Goal: Task Accomplishment & Management: Complete application form

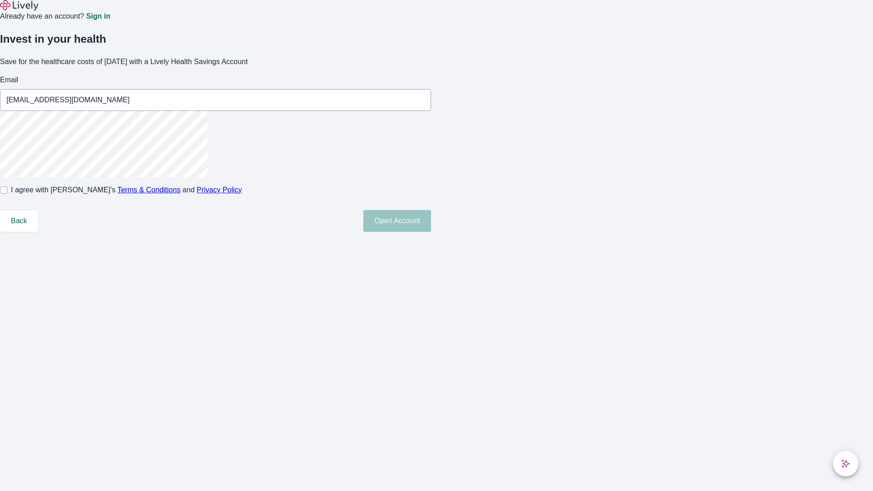
click at [7, 194] on input "I agree with Lively’s Terms & Conditions and Privacy Policy" at bounding box center [3, 189] width 7 height 7
checkbox input "true"
click at [431, 232] on button "Open Account" at bounding box center [397, 221] width 68 height 22
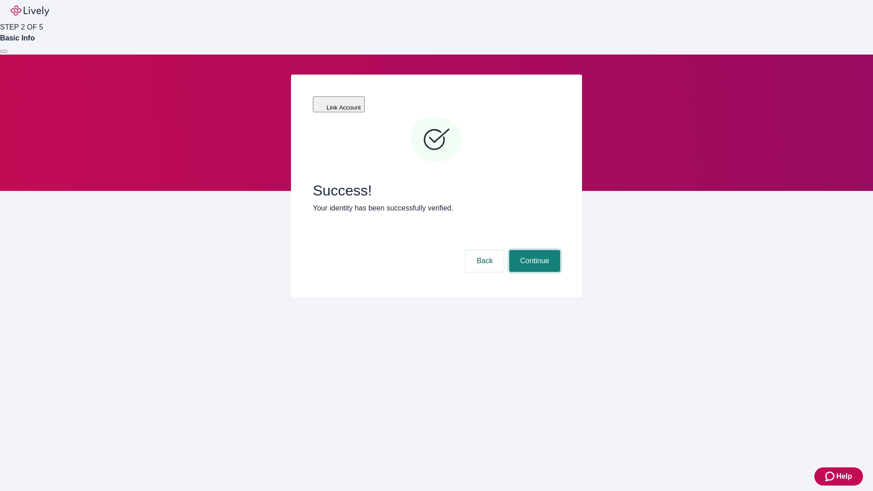
click at [560, 250] on button "Continue" at bounding box center [534, 261] width 51 height 22
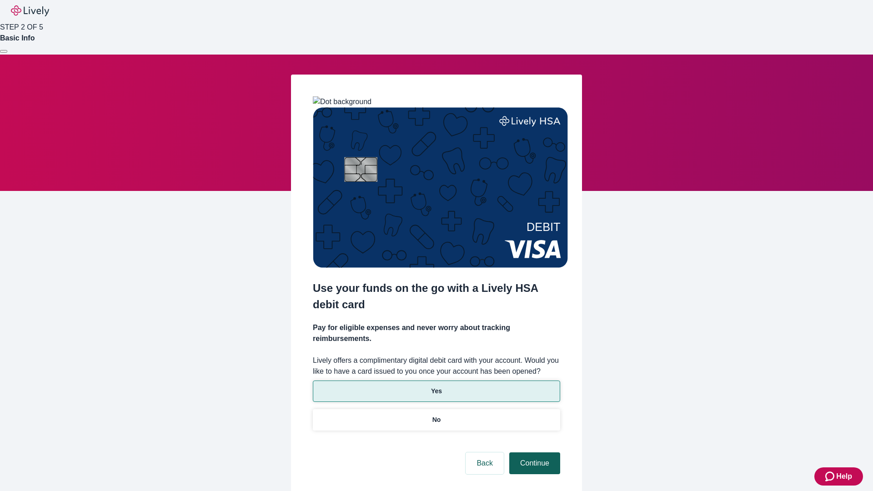
click at [436, 386] on p "Yes" at bounding box center [436, 391] width 11 height 10
click at [533, 452] on button "Continue" at bounding box center [534, 463] width 51 height 22
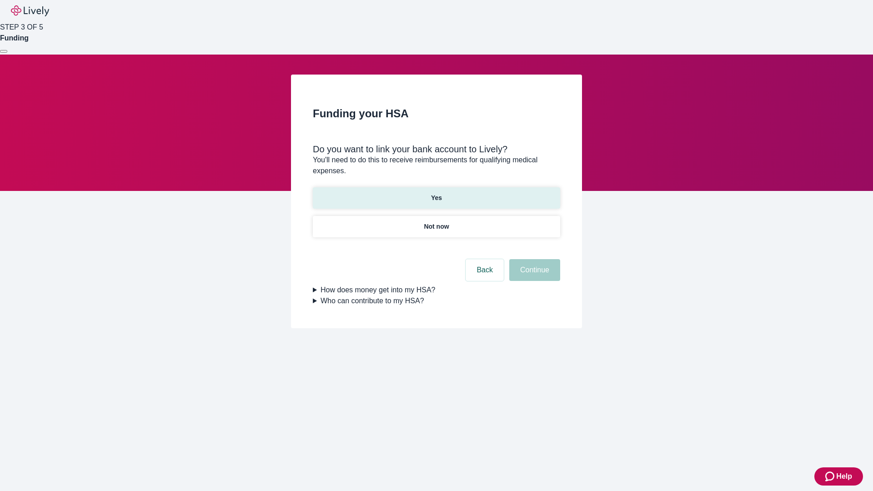
click at [436, 193] on p "Yes" at bounding box center [436, 198] width 11 height 10
click at [533, 259] on button "Continue" at bounding box center [534, 270] width 51 height 22
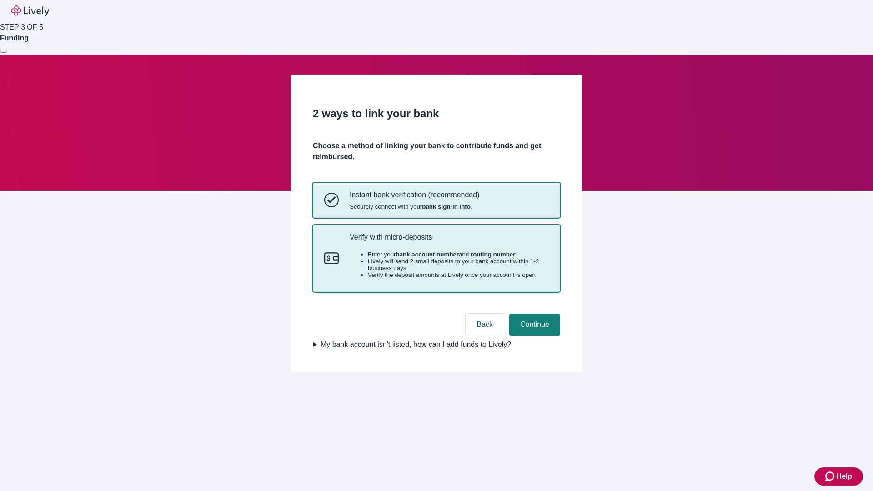
click at [449, 241] on p "Verify with micro-deposits" at bounding box center [449, 237] width 199 height 9
